Goal: Task Accomplishment & Management: Manage account settings

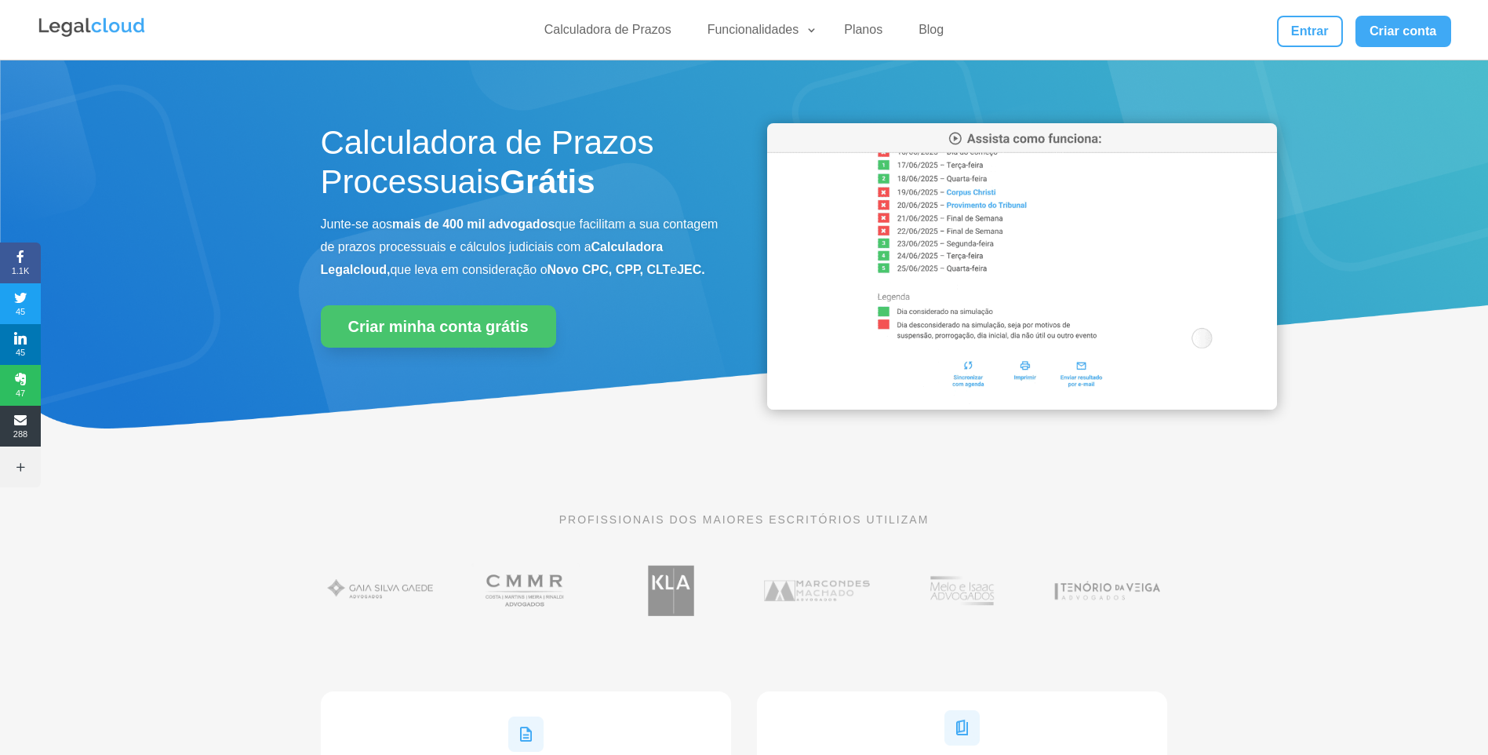
click at [1293, 15] on div "Calculadora de Prazos Funcionalidades Calculadora de Prazos DJEN/DJE Prazos e A…" at bounding box center [744, 30] width 1414 height 60
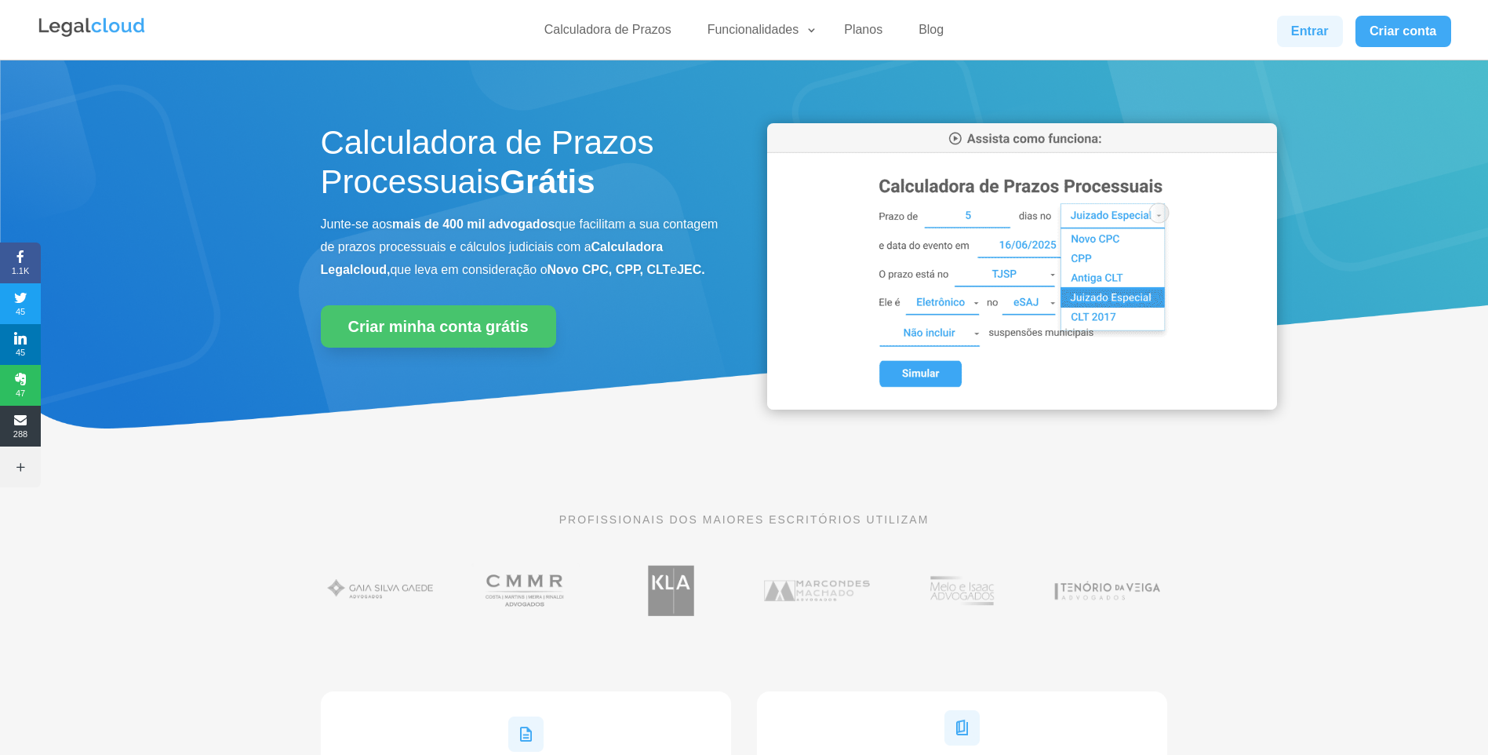
click at [1300, 28] on link "Entrar" at bounding box center [1310, 31] width 66 height 31
click at [1309, 25] on link "Entrar" at bounding box center [1310, 31] width 66 height 31
click at [1308, 12] on div "Calculadora de Prazos Funcionalidades Calculadora de Prazos DJEN/DJE Prazos e A…" at bounding box center [744, 30] width 1414 height 60
click at [1283, 27] on link "Entrar" at bounding box center [1310, 31] width 66 height 31
